Goal: Navigation & Orientation: Find specific page/section

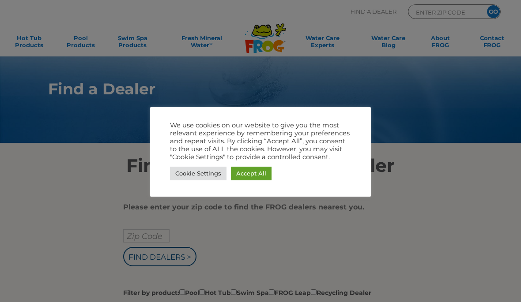
click at [251, 168] on link "Accept All" at bounding box center [251, 174] width 41 height 14
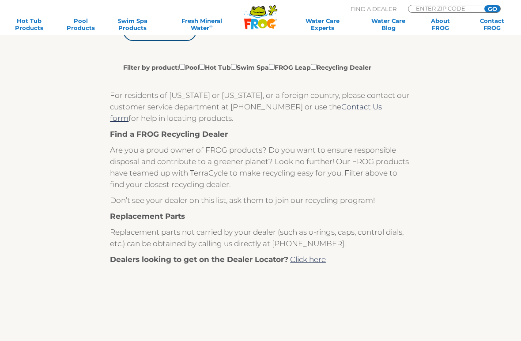
scroll to position [220, 0]
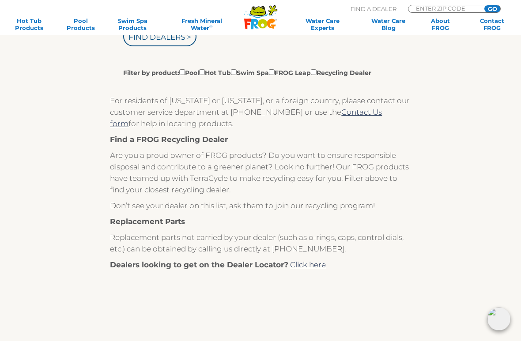
click at [205, 73] on input "Filter by product: Pool Hot Tub Swim Spa FROG Leap Recycling Dealer" at bounding box center [202, 72] width 6 height 6
checkbox input "true"
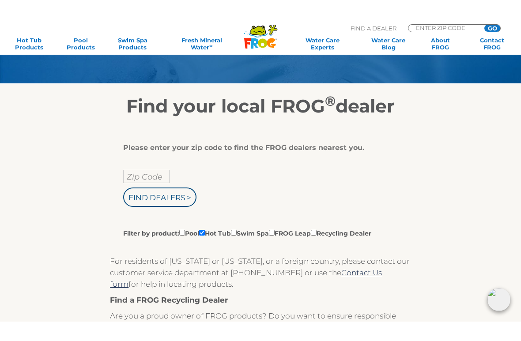
scroll to position [80, 0]
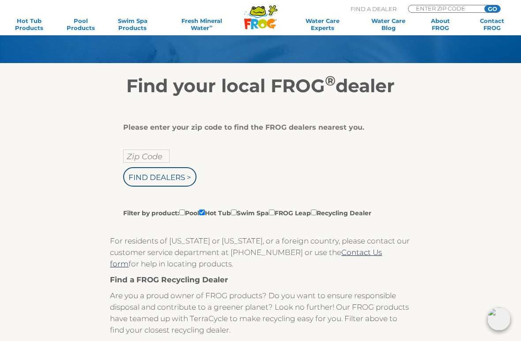
click at [161, 156] on input "Zip Code" at bounding box center [146, 156] width 46 height 13
type input "Zip Code"
click at [171, 176] on input "Find Dealers >" at bounding box center [159, 176] width 73 height 19
type input "Zip Code"
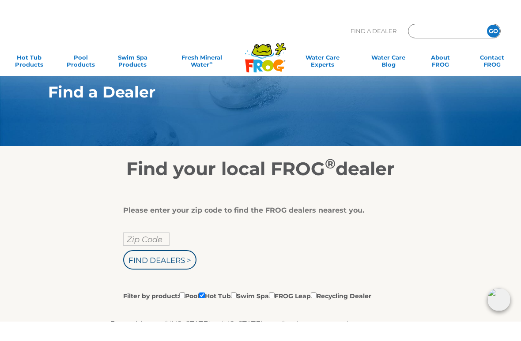
scroll to position [0, 0]
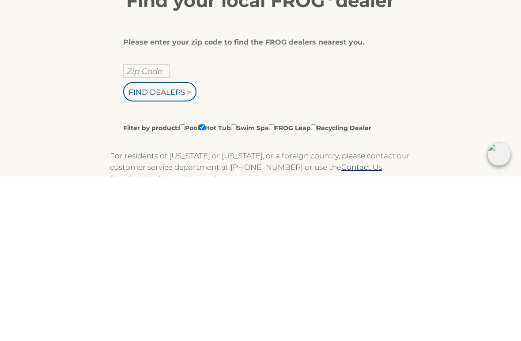
click at [150, 229] on input "Zip Code" at bounding box center [146, 235] width 46 height 13
type input "ENTER ZIP CODE"
type input "81101"
click at [172, 247] on input "Find Dealers >" at bounding box center [159, 256] width 73 height 19
